Goal: Communication & Community: Share content

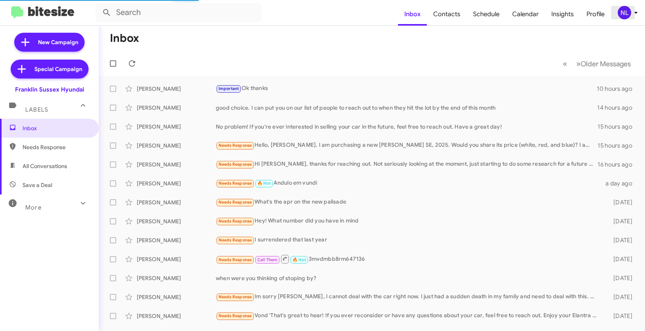
click at [620, 13] on div "NL" at bounding box center [623, 12] width 13 height 13
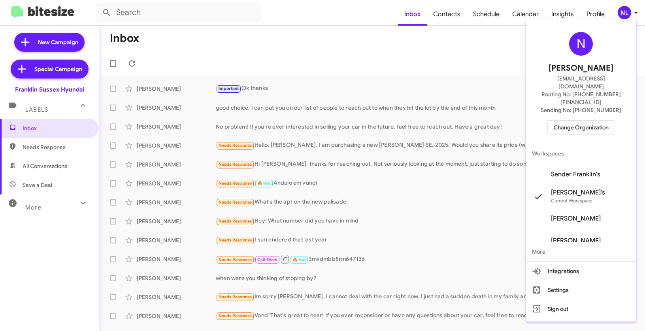
click at [581, 171] on span "Sender Franklin's" at bounding box center [575, 175] width 49 height 8
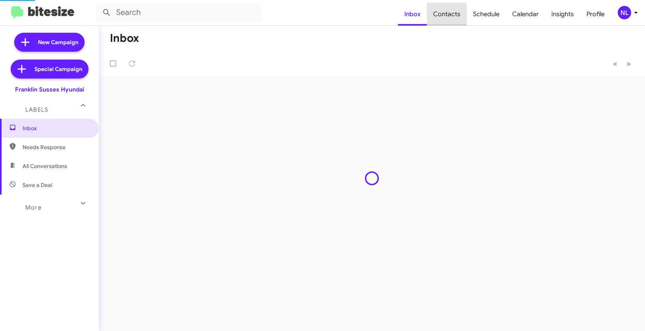
click at [446, 16] on span "Contacts" at bounding box center [447, 14] width 40 height 23
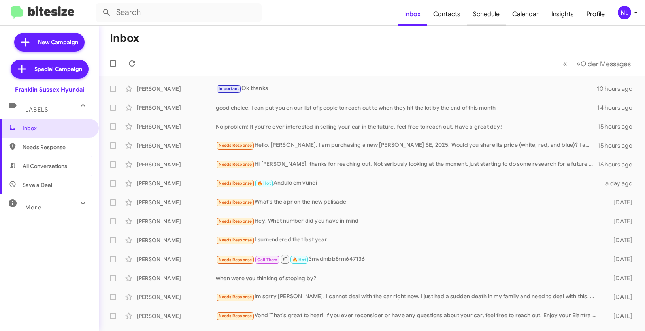
click at [488, 17] on span "Schedule" at bounding box center [485, 14] width 39 height 23
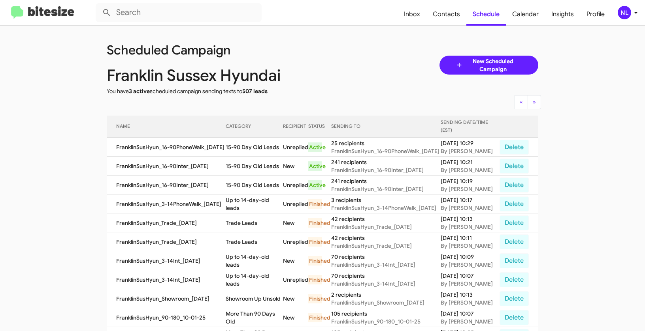
click at [627, 13] on div "NL" at bounding box center [623, 12] width 13 height 13
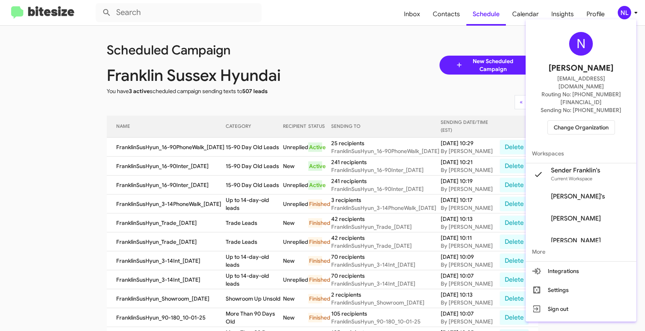
click at [579, 121] on span "Change Organization" at bounding box center [580, 127] width 55 height 13
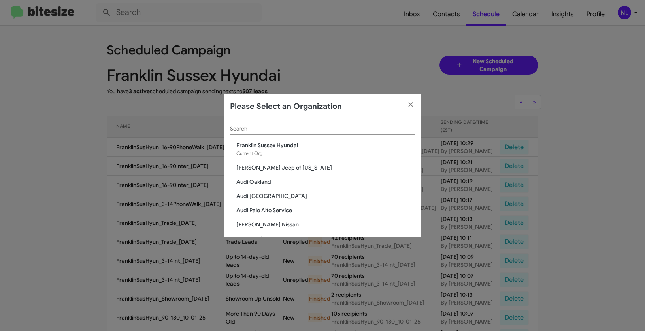
click at [295, 129] on input "Search" at bounding box center [322, 129] width 185 height 6
paste input "Toyota Marin"
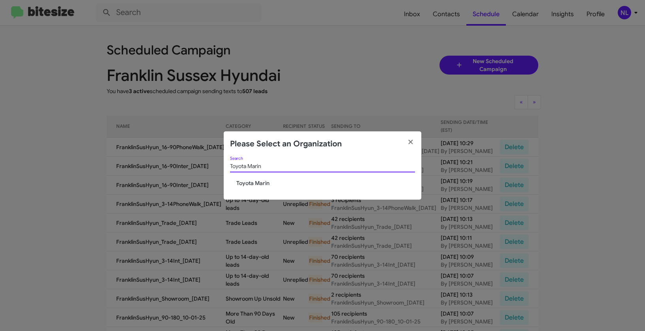
type input "Toyota Marin"
click at [246, 180] on span "Toyota Marin" at bounding box center [325, 183] width 179 height 8
click at [246, 182] on span "Toyota Marin" at bounding box center [325, 183] width 179 height 8
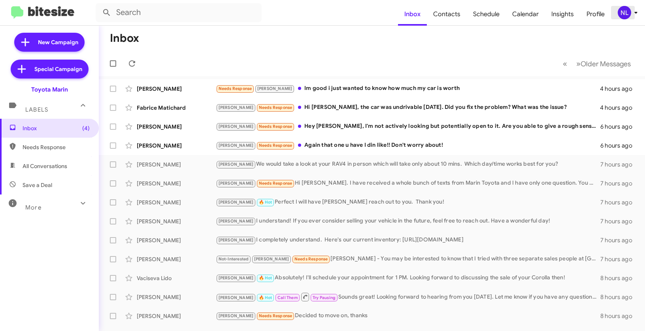
click at [618, 13] on div "NL" at bounding box center [623, 12] width 13 height 13
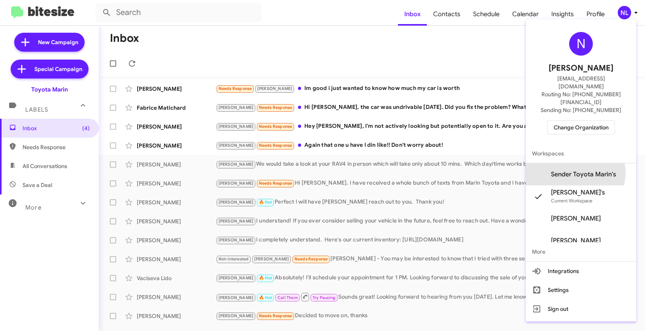
click at [585, 171] on span "Sender Toyota Marin's" at bounding box center [583, 175] width 65 height 8
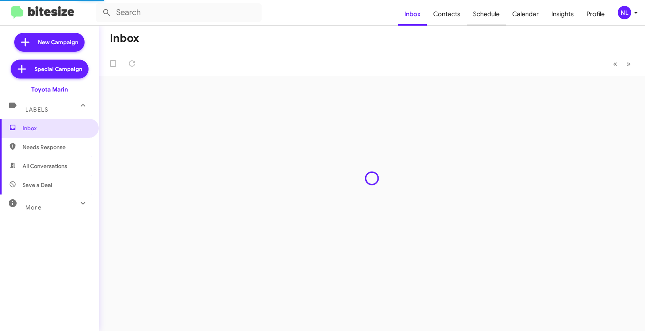
click at [490, 12] on span "Schedule" at bounding box center [485, 14] width 39 height 23
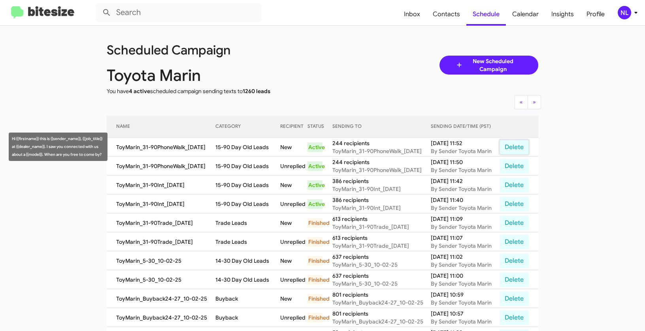
click at [509, 150] on button "Delete" at bounding box center [513, 147] width 29 height 15
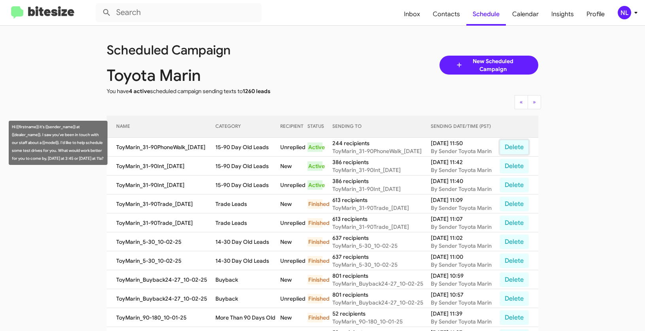
click at [515, 146] on button "Delete" at bounding box center [513, 147] width 29 height 15
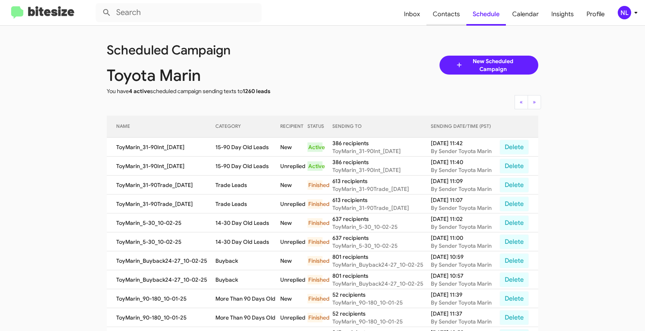
click at [450, 14] on span "Contacts" at bounding box center [446, 14] width 40 height 23
type input "in:groups"
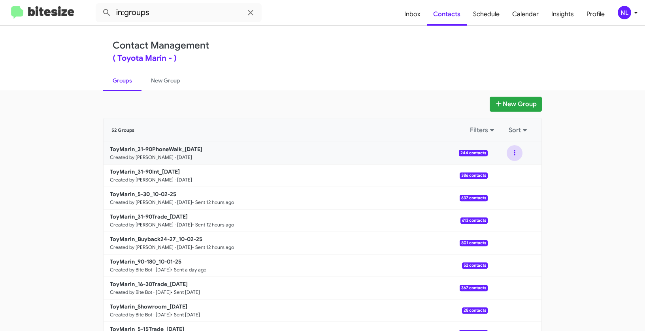
click at [511, 152] on button at bounding box center [514, 153] width 16 height 16
click at [502, 173] on button "View contacts" at bounding box center [490, 174] width 63 height 19
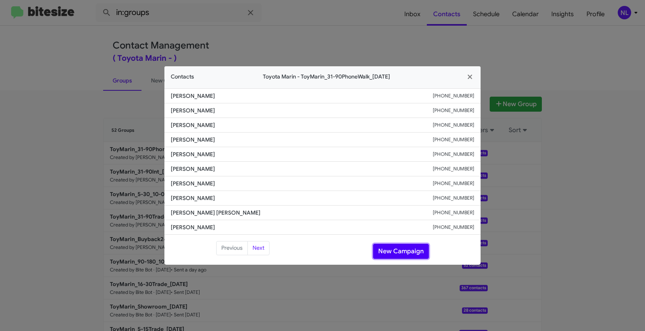
click at [391, 252] on button "New Campaign" at bounding box center [401, 251] width 56 height 15
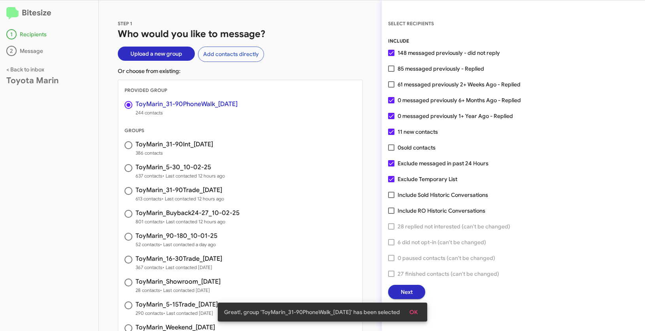
click at [415, 309] on span "OK" at bounding box center [413, 312] width 8 height 14
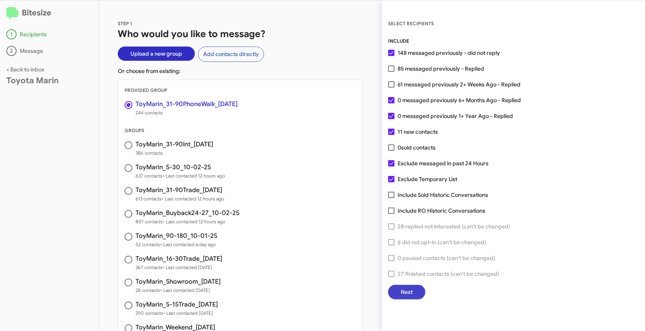
click at [410, 288] on span "Next" at bounding box center [406, 292] width 12 height 14
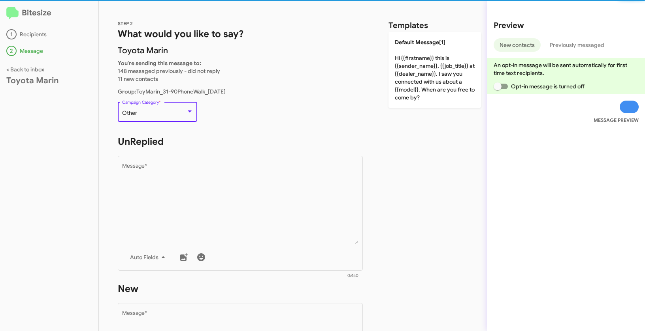
click at [156, 111] on div "Other" at bounding box center [154, 113] width 64 height 6
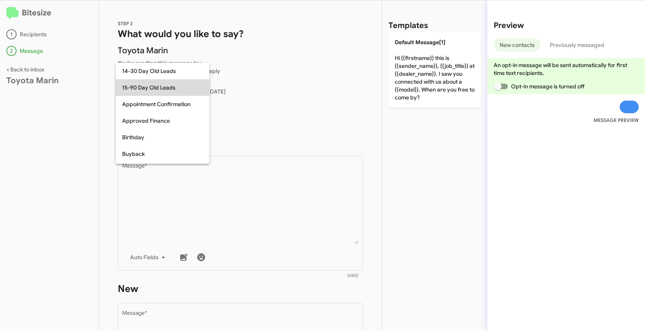
click at [149, 87] on span "15-90 Day Old Leads" at bounding box center [162, 87] width 81 height 17
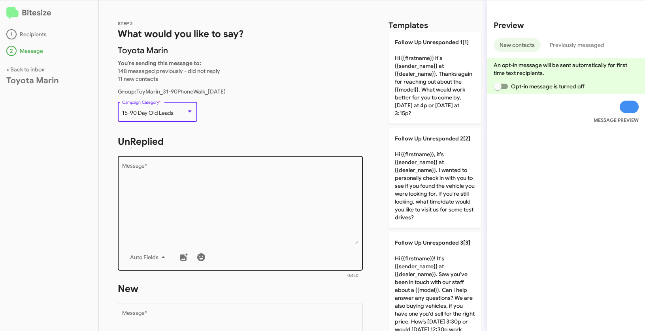
click at [191, 177] on textarea "Message *" at bounding box center [240, 204] width 237 height 81
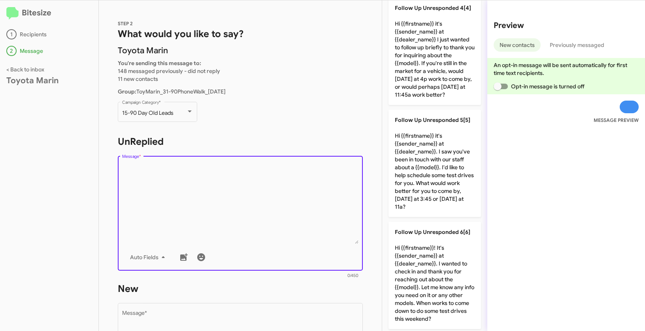
scroll to position [356, 0]
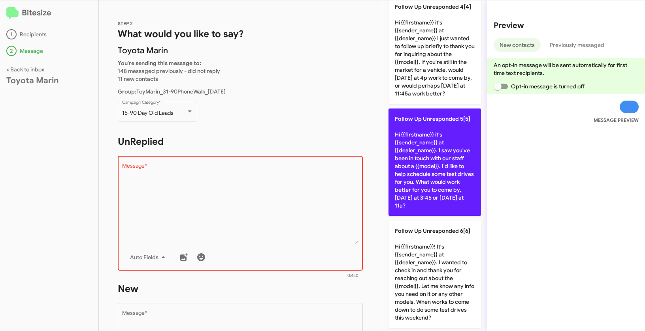
click at [445, 142] on p "Follow Up Unresponded 5[5] Hi {{firstname}} it's {{sender_name}} at {{dealer_na…" at bounding box center [434, 162] width 92 height 107
type textarea "Hi {{firstname}} it's {{sender_name}} at {{dealer_name}}. I saw you've been in …"
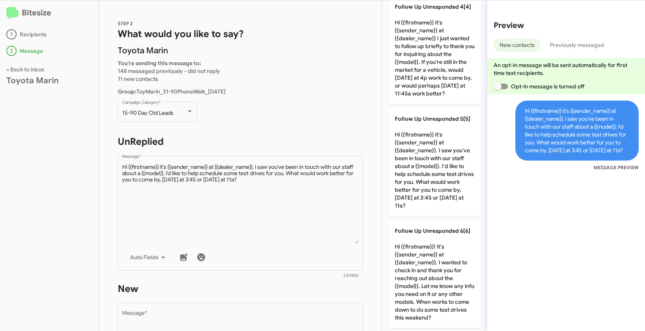
scroll to position [58, 0]
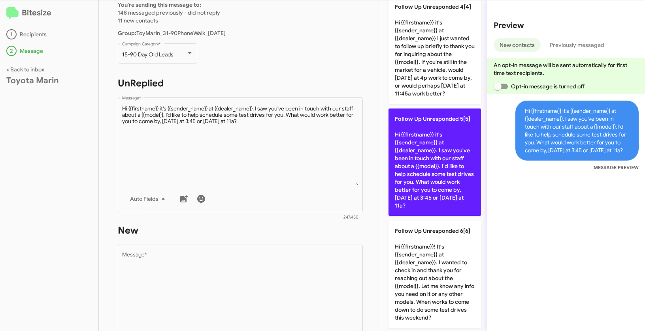
click at [430, 151] on p "Follow Up Unresponded 5[5] Hi {{firstname}} it's {{sender_name}} at {{dealer_na…" at bounding box center [434, 162] width 92 height 107
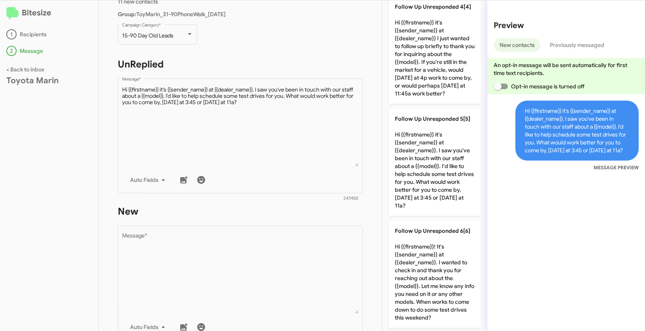
scroll to position [118, 0]
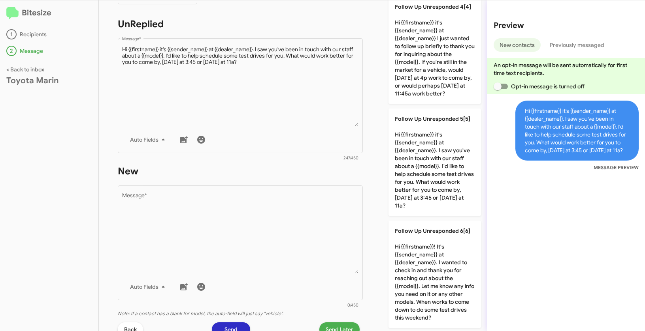
click at [257, 182] on form "New Drop image here to insert Auto Fields Message * 0/450" at bounding box center [240, 237] width 245 height 144
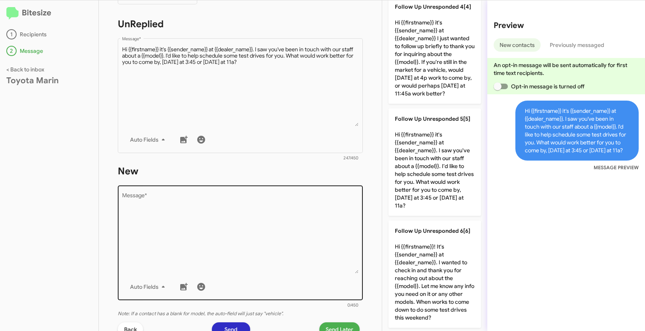
click at [257, 207] on textarea "Message *" at bounding box center [240, 233] width 237 height 81
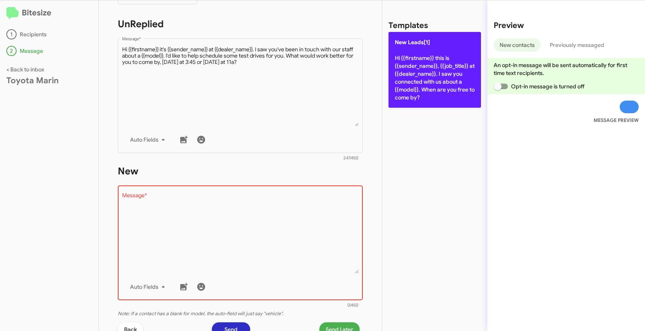
click at [419, 46] on p "New Leads[1] Hi {{firstname}} this is {{sender_name}}, {{job_title}} at {{deale…" at bounding box center [434, 70] width 92 height 76
type textarea "Hi {{firstname}} this is {{sender_name}}, {{job_title}} at {{dealer_name}}. I s…"
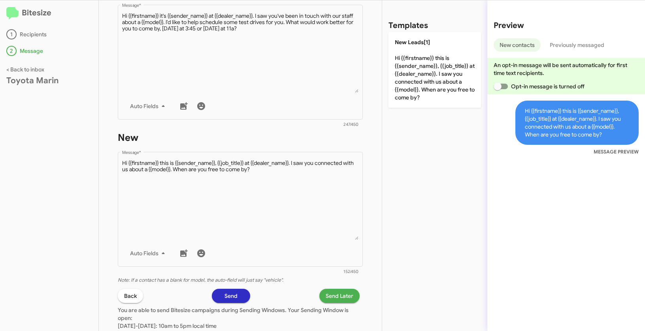
scroll to position [186, 0]
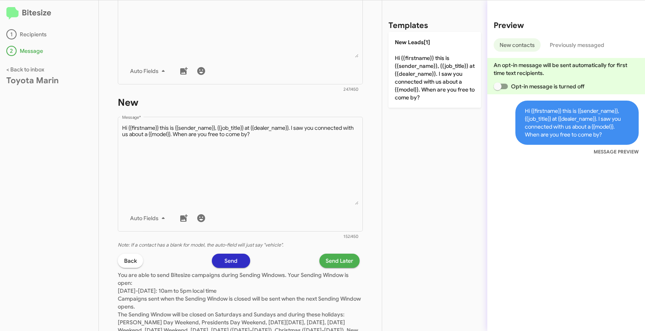
click at [344, 266] on span "Send Later" at bounding box center [339, 261] width 28 height 14
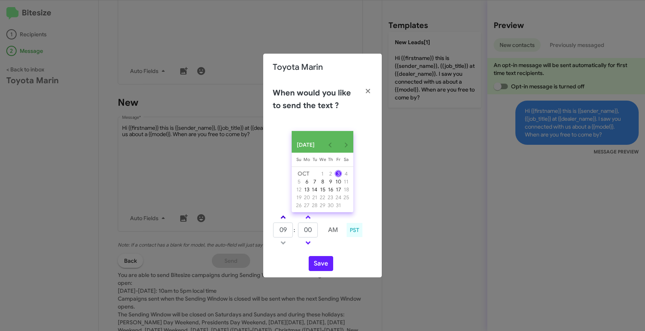
click at [282, 221] on span at bounding box center [282, 218] width 5 height 5
type input "11"
drag, startPoint x: 313, startPoint y: 235, endPoint x: 299, endPoint y: 229, distance: 15.4
click at [299, 229] on input "00" at bounding box center [308, 230] width 20 height 15
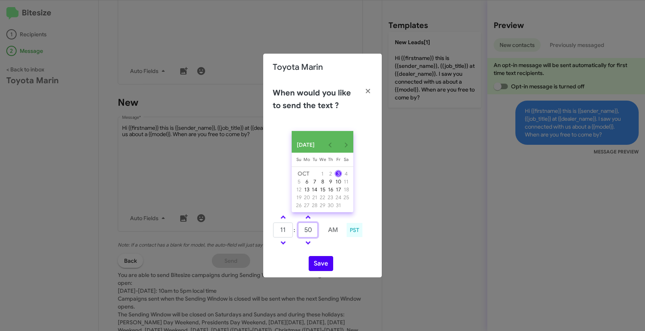
type input "50"
click at [324, 269] on button "Save" at bounding box center [320, 263] width 24 height 15
